Goal: Transaction & Acquisition: Purchase product/service

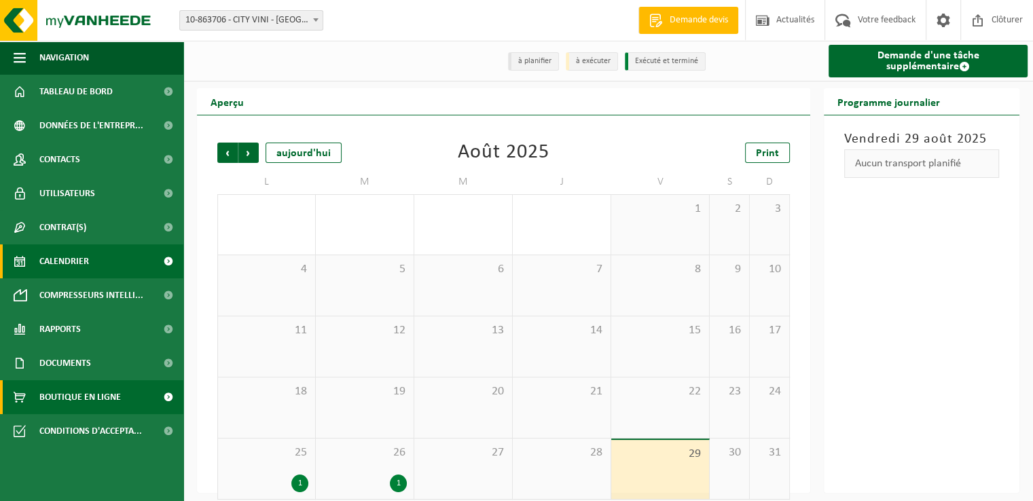
click at [99, 395] on span "Boutique en ligne" at bounding box center [80, 397] width 82 height 34
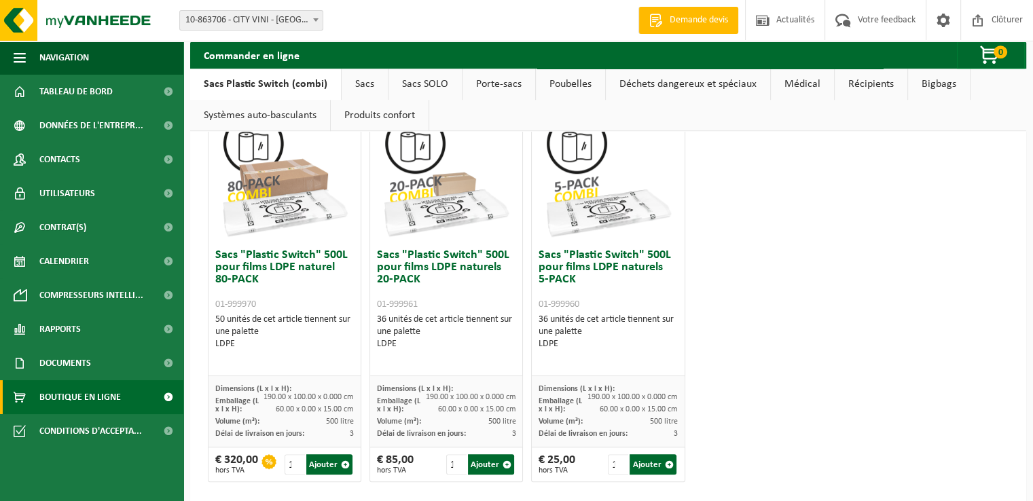
scroll to position [858, 0]
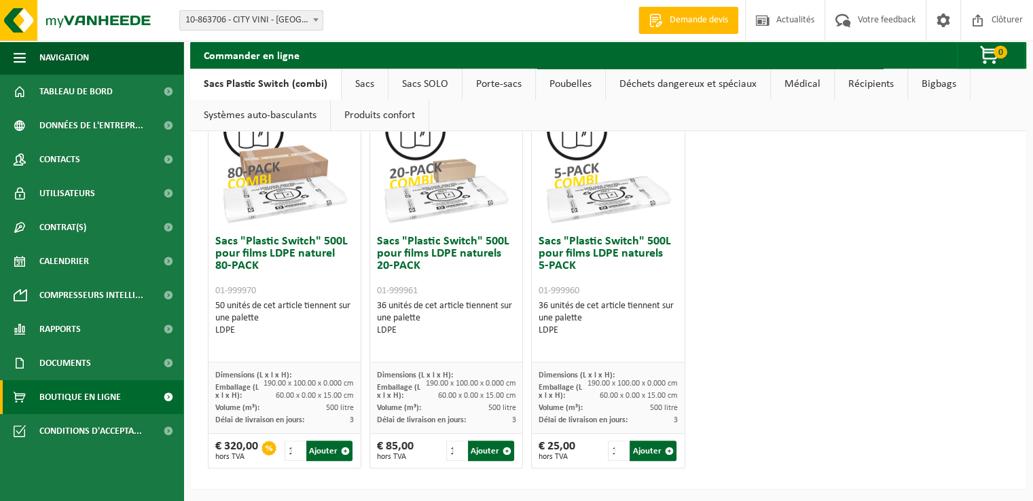
click at [580, 171] on img at bounding box center [608, 161] width 136 height 136
click at [577, 256] on h3 "Sacs "Plastic Switch" 500L pour films LDPE naturels 5-PACK 01-999960" at bounding box center [608, 266] width 139 height 61
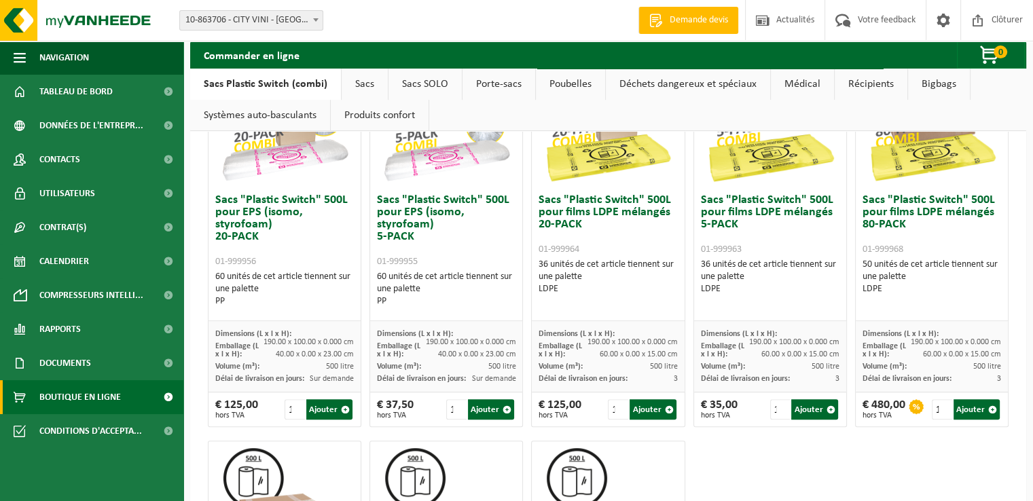
scroll to position [382, 0]
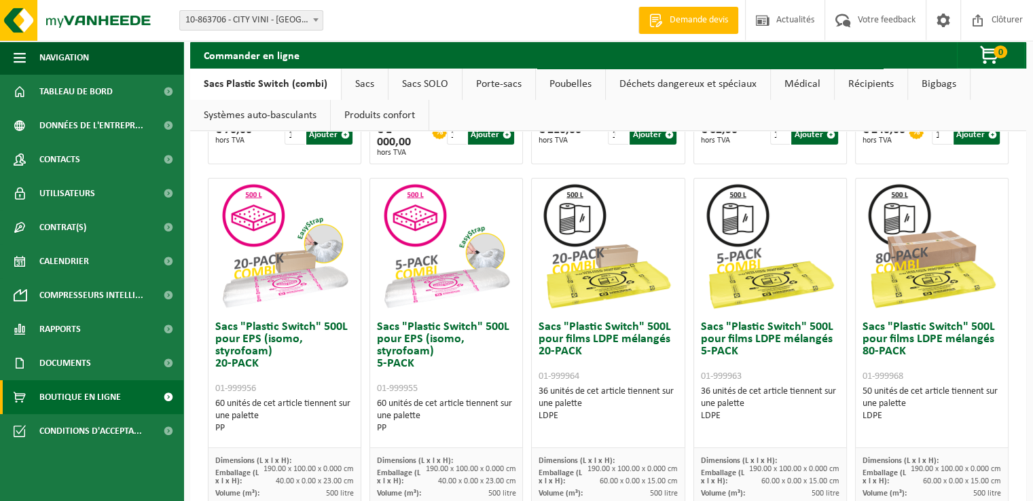
click at [767, 327] on h3 "Sacs "Plastic Switch" 500L pour films LDPE mélangés 5-PACK 01-999963" at bounding box center [770, 351] width 139 height 61
